Goal: Information Seeking & Learning: Learn about a topic

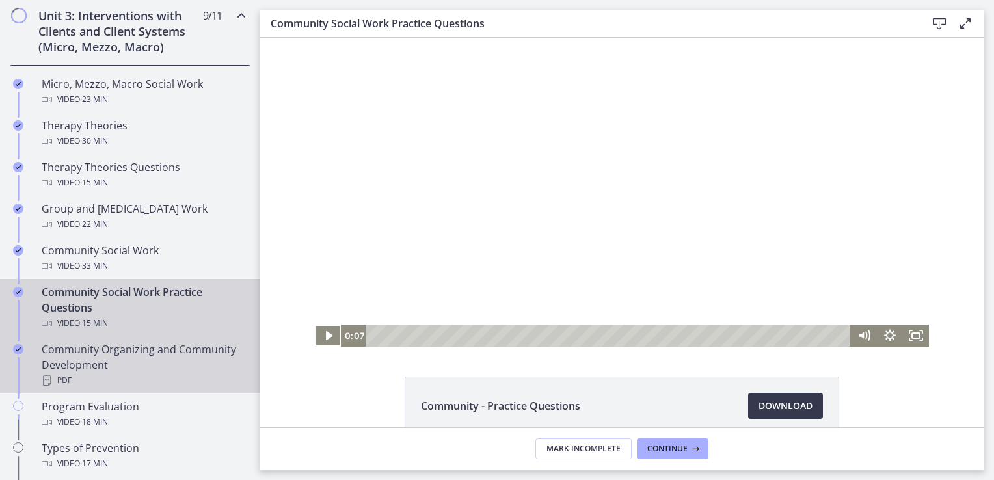
scroll to position [510, 0]
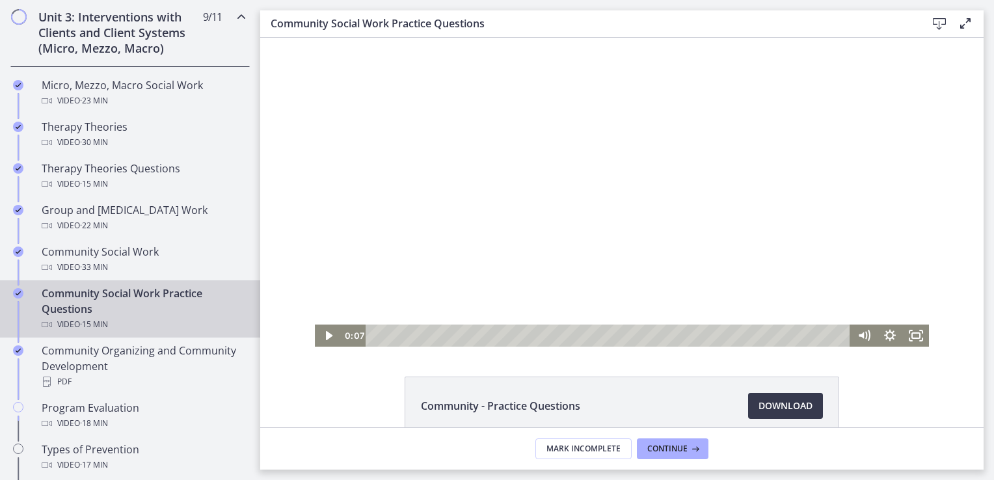
click at [99, 306] on div "Community Social Work Practice Questions Video · 15 min" at bounding box center [143, 309] width 203 height 47
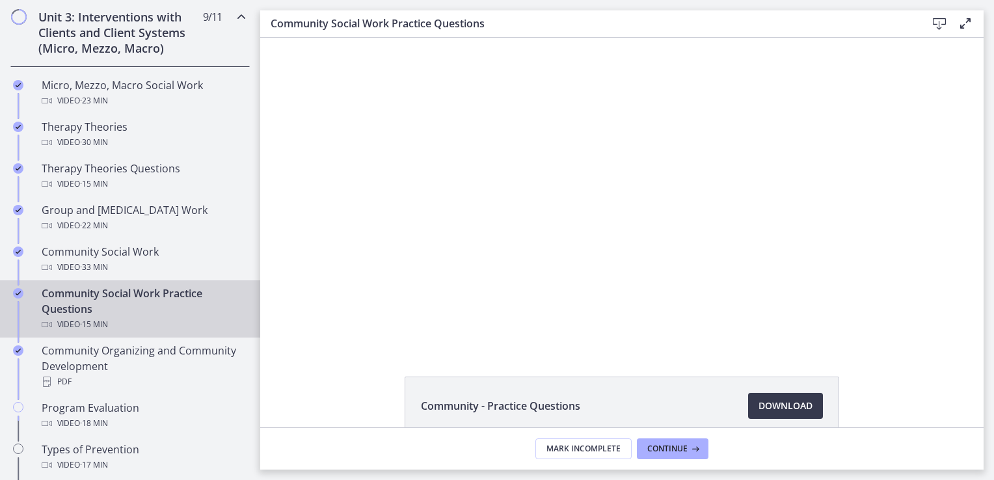
click at [72, 304] on div "Community Social Work Practice Questions Video · 15 min" at bounding box center [143, 309] width 203 height 47
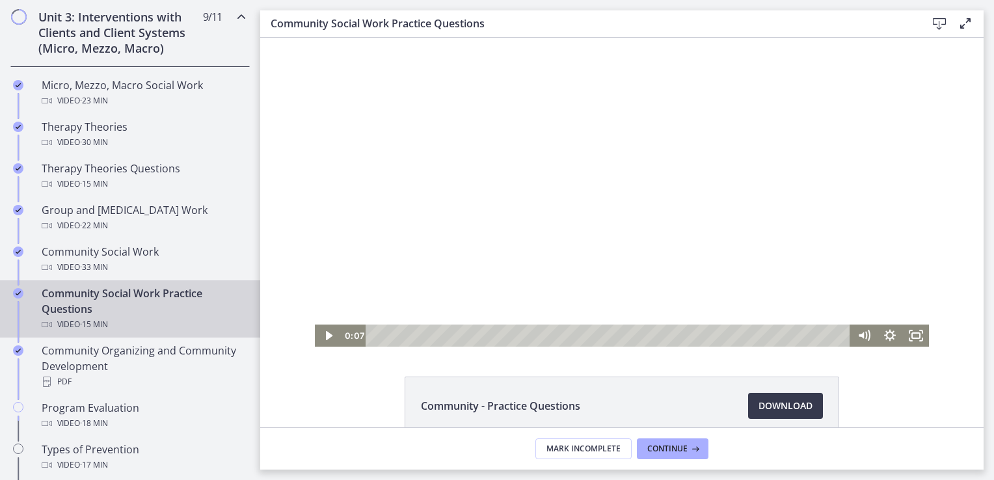
scroll to position [70, 0]
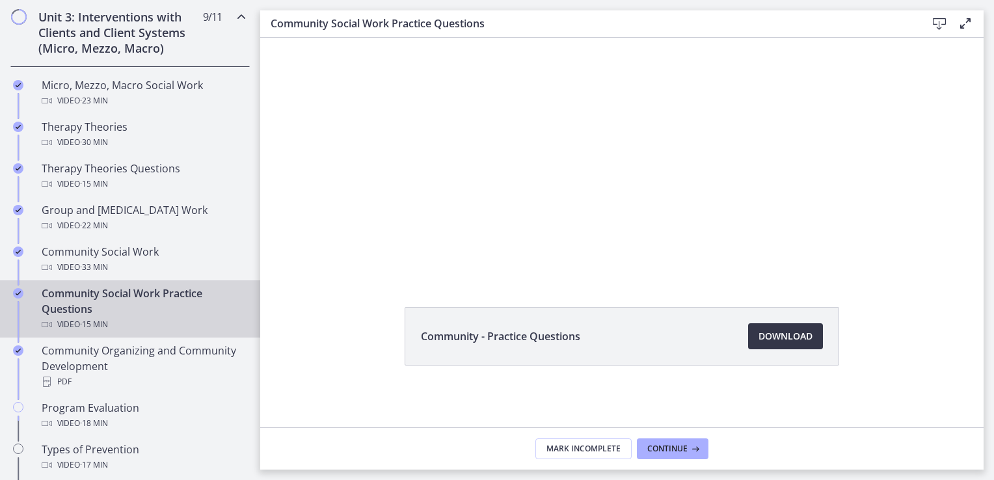
click at [775, 336] on span "Download Opens in a new window" at bounding box center [786, 337] width 54 height 16
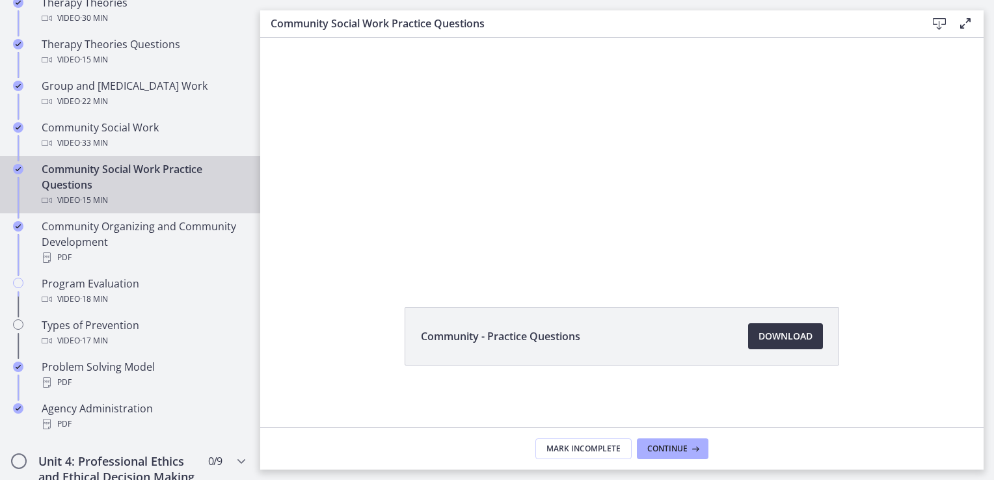
scroll to position [635, 0]
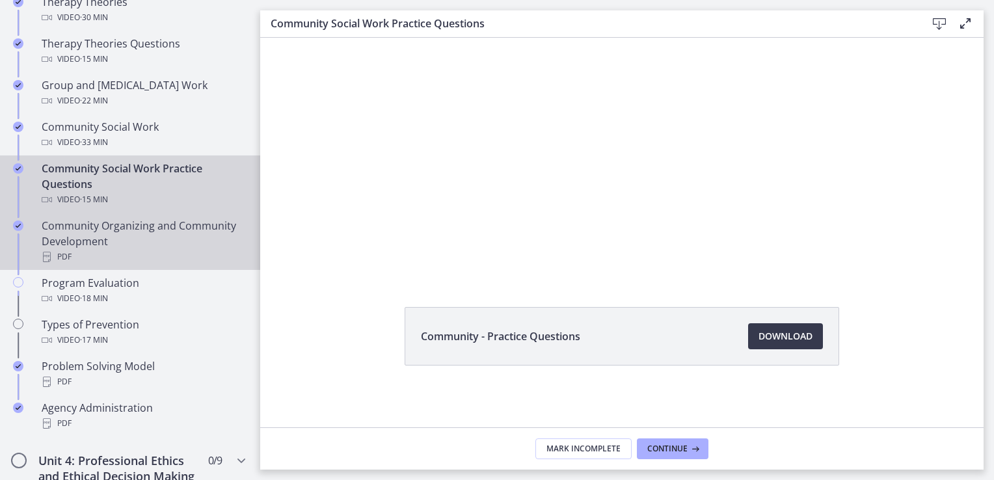
click at [89, 236] on div "Community Organizing and Community Development PDF" at bounding box center [143, 241] width 203 height 47
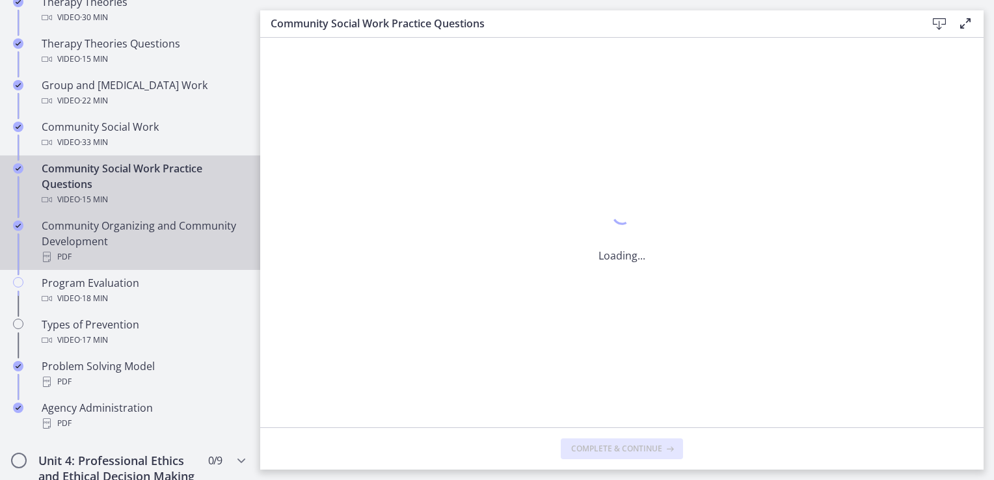
scroll to position [0, 0]
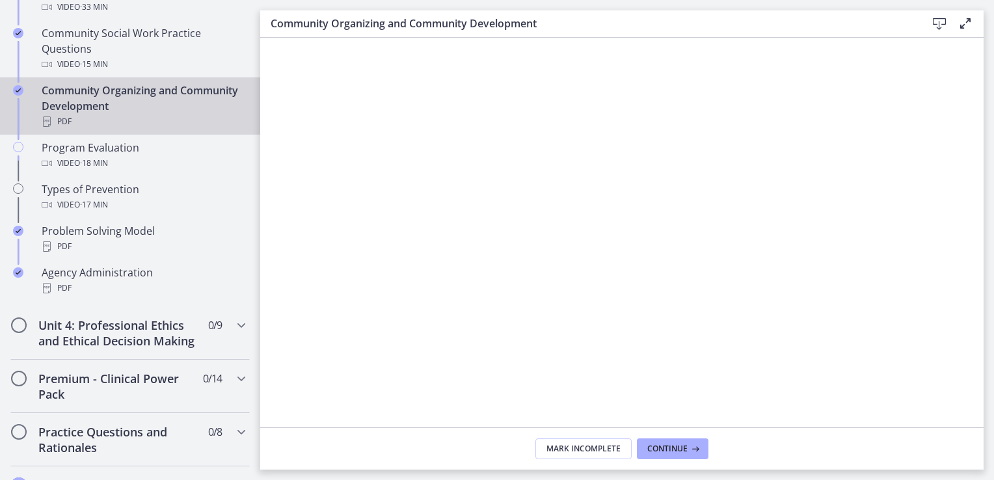
scroll to position [768, 0]
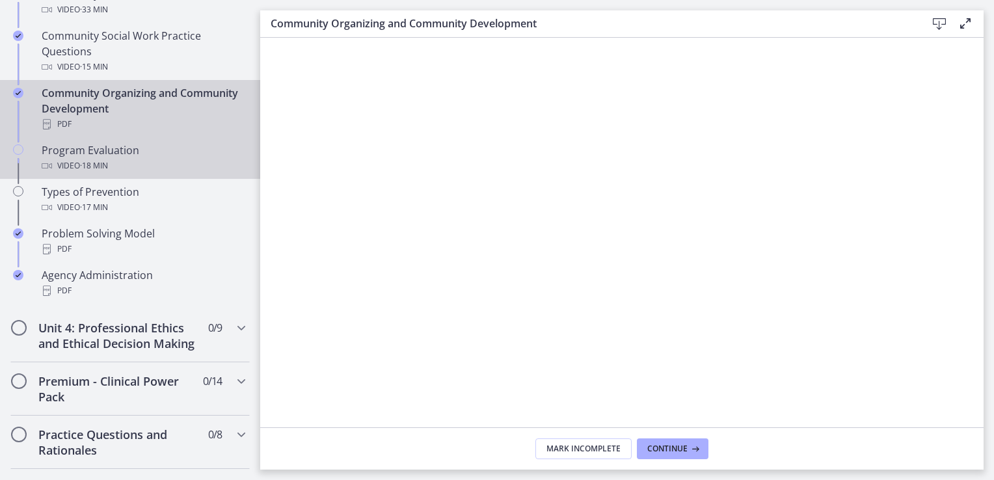
click at [89, 149] on div "Program Evaluation Video · 18 min" at bounding box center [143, 158] width 203 height 31
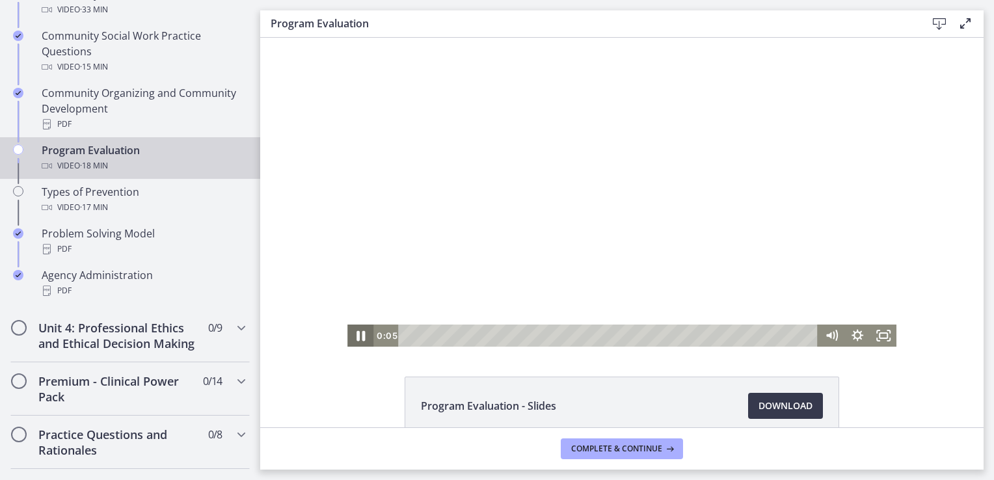
click at [355, 334] on icon "Pause" at bounding box center [360, 336] width 31 height 27
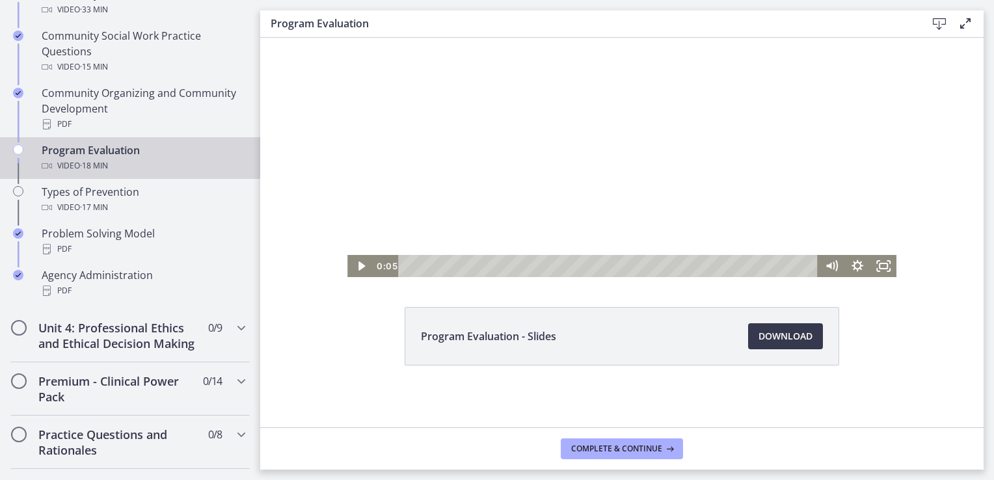
scroll to position [70, 0]
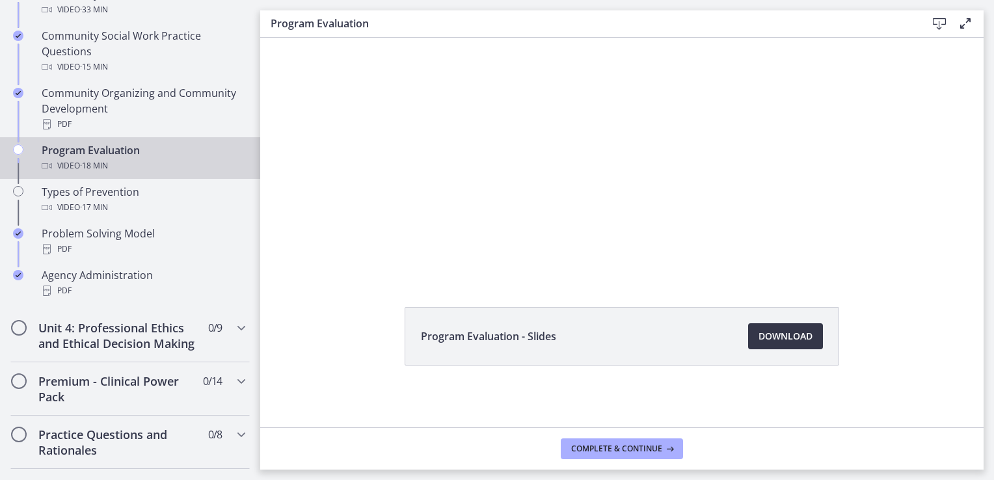
click at [783, 336] on span "Download Opens in a new window" at bounding box center [786, 337] width 54 height 16
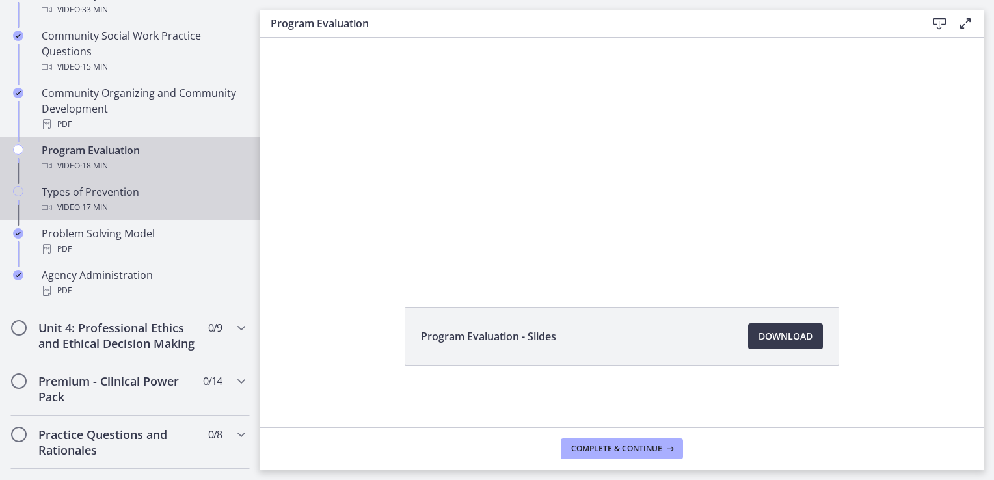
click at [89, 195] on div "Types of Prevention Video · 17 min" at bounding box center [143, 199] width 203 height 31
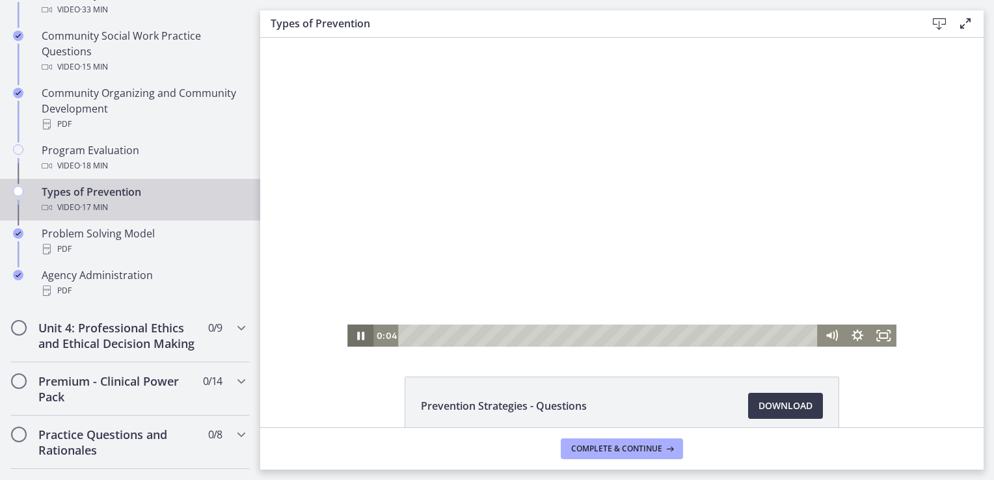
click at [359, 333] on icon "Pause" at bounding box center [360, 336] width 7 height 8
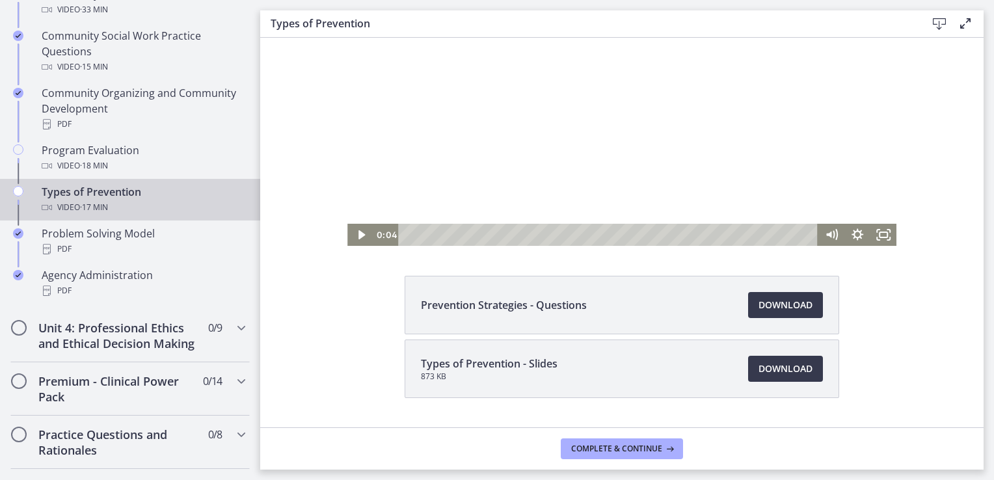
scroll to position [133, 0]
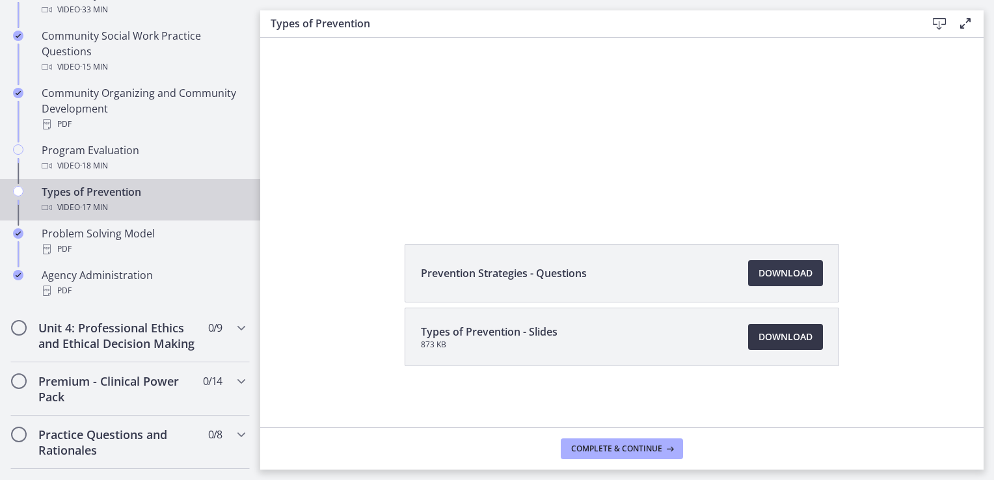
click at [778, 342] on span "Download Opens in a new window" at bounding box center [786, 337] width 54 height 16
click at [801, 266] on span "Download Opens in a new window" at bounding box center [786, 274] width 54 height 16
